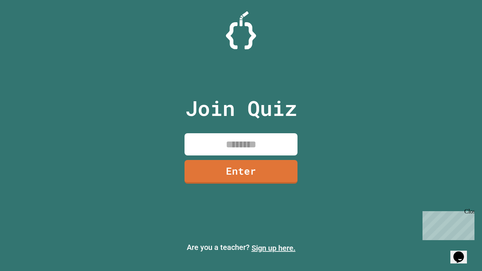
click at [273, 248] on link "Sign up here." at bounding box center [274, 248] width 44 height 9
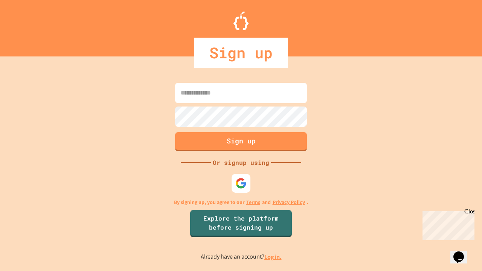
click at [273, 257] on link "Log in." at bounding box center [272, 257] width 17 height 8
